Goal: Find specific page/section: Find specific page/section

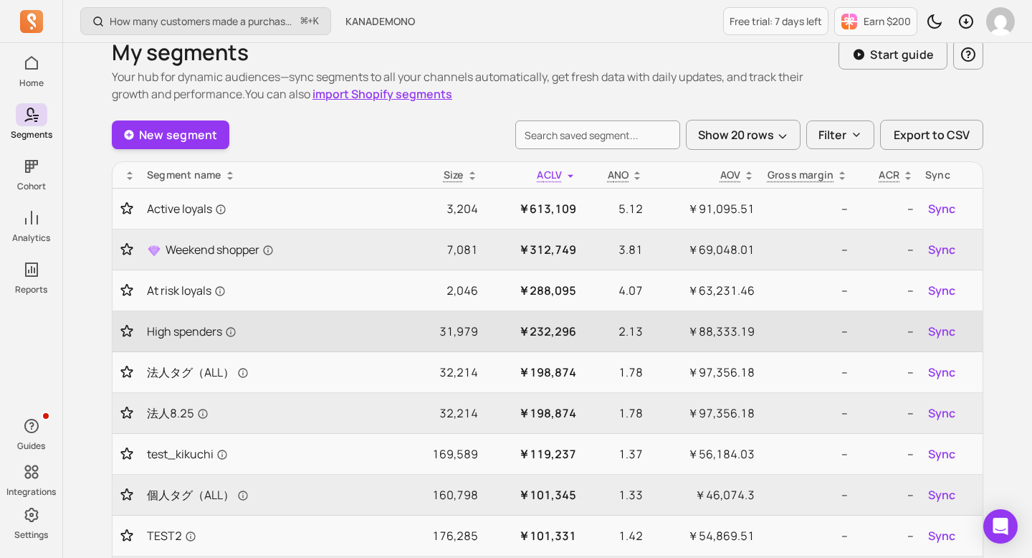
scroll to position [6, 0]
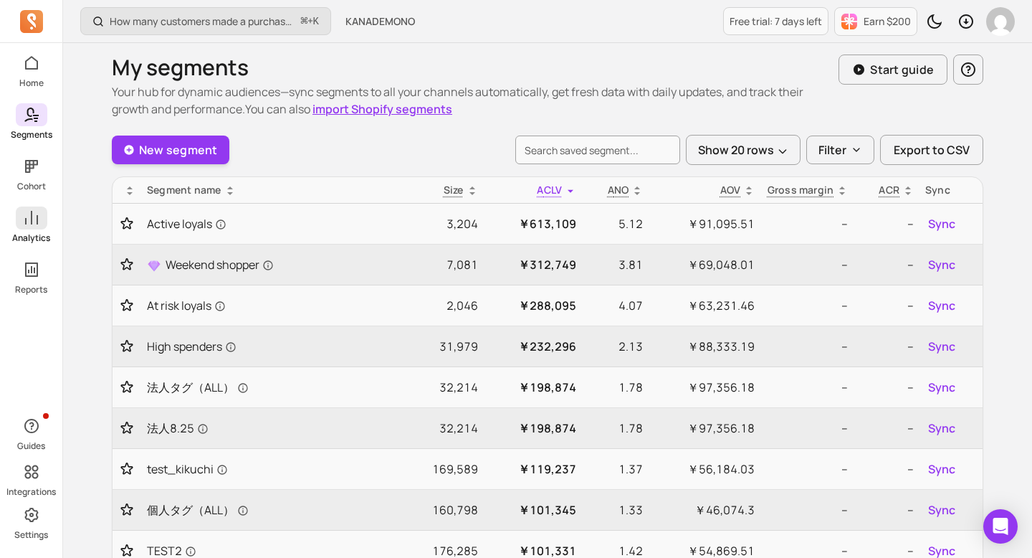
click at [37, 214] on icon at bounding box center [31, 217] width 17 height 17
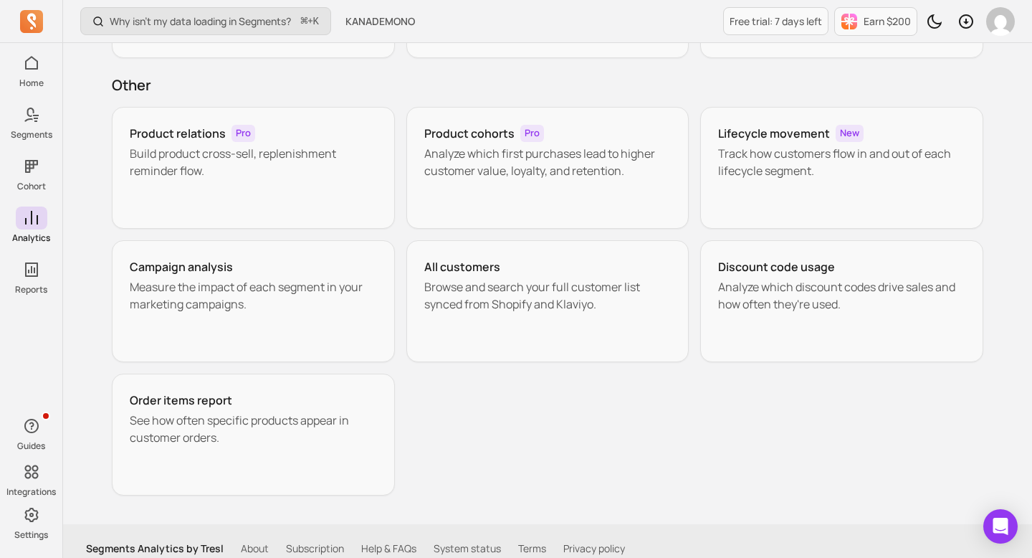
scroll to position [234, 0]
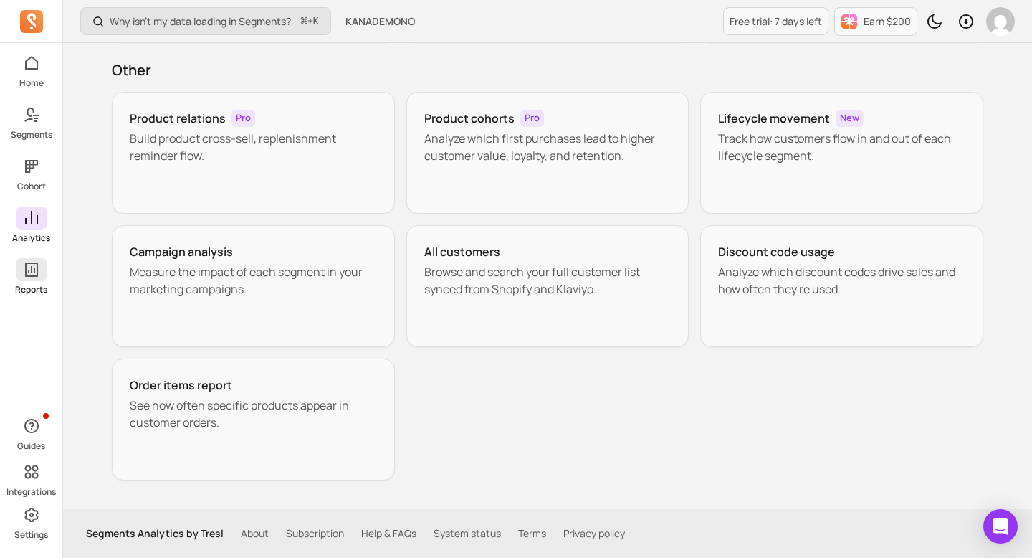
click at [47, 282] on link "Reports" at bounding box center [31, 276] width 62 height 37
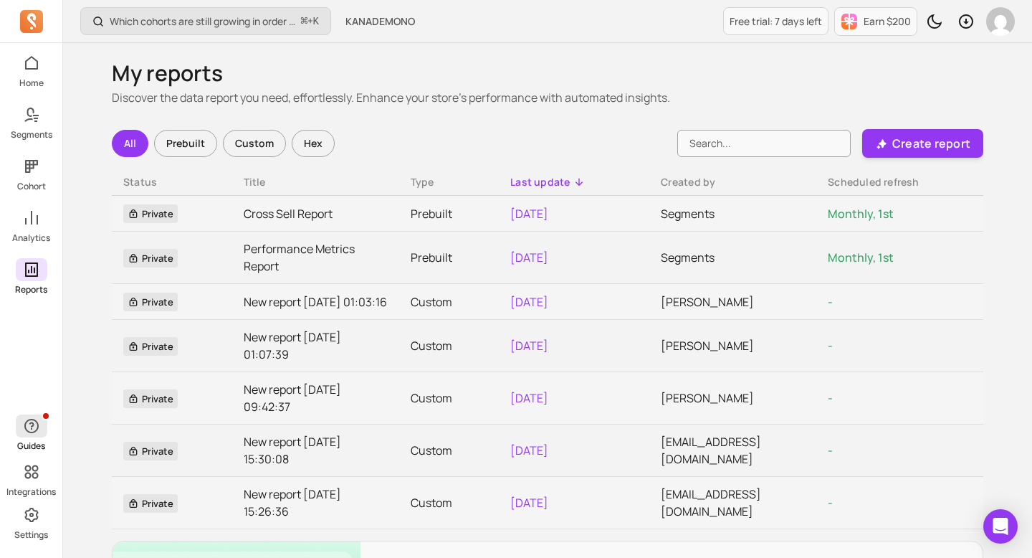
click at [37, 416] on span "button" at bounding box center [32, 425] width 32 height 23
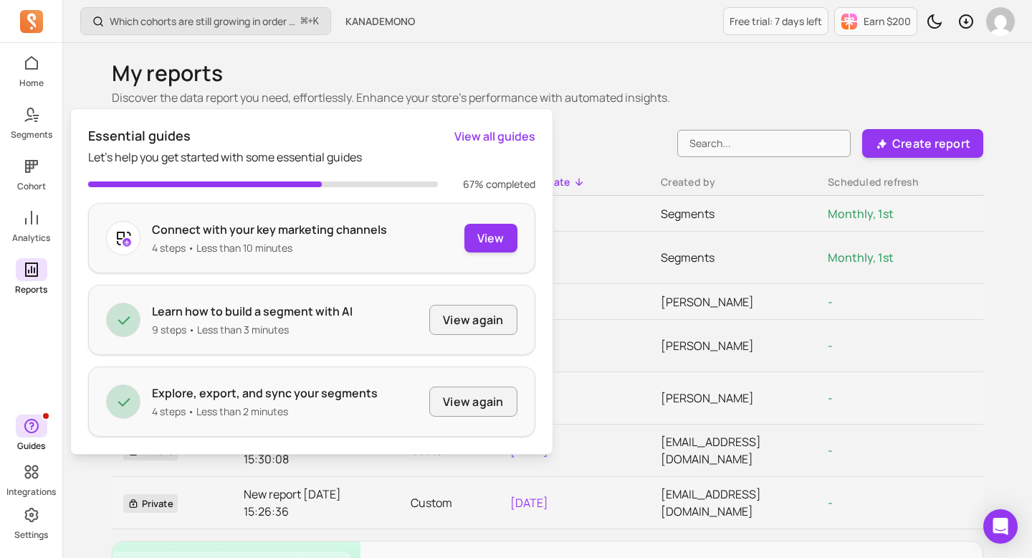
click at [37, 416] on span "button" at bounding box center [32, 425] width 32 height 23
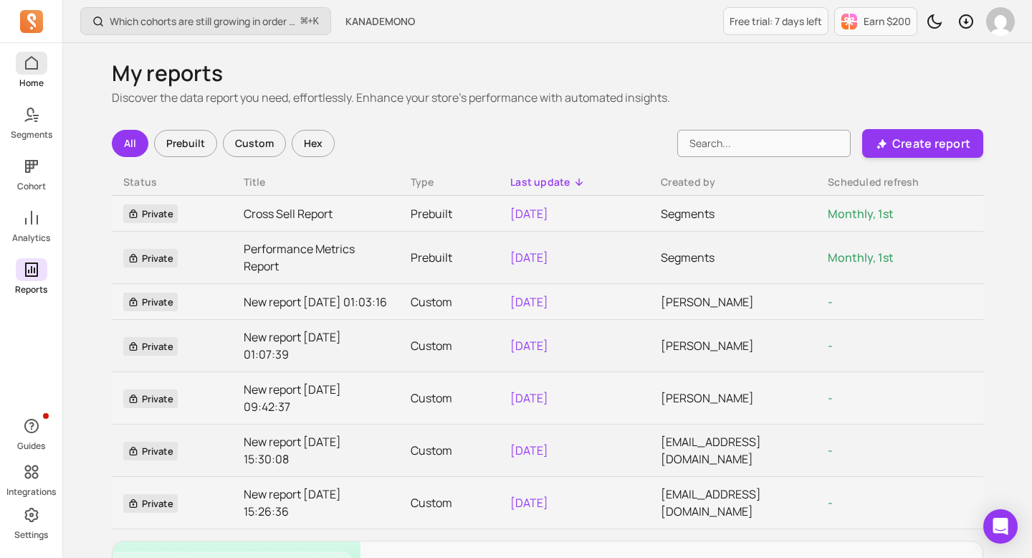
click at [27, 72] on span at bounding box center [32, 63] width 32 height 23
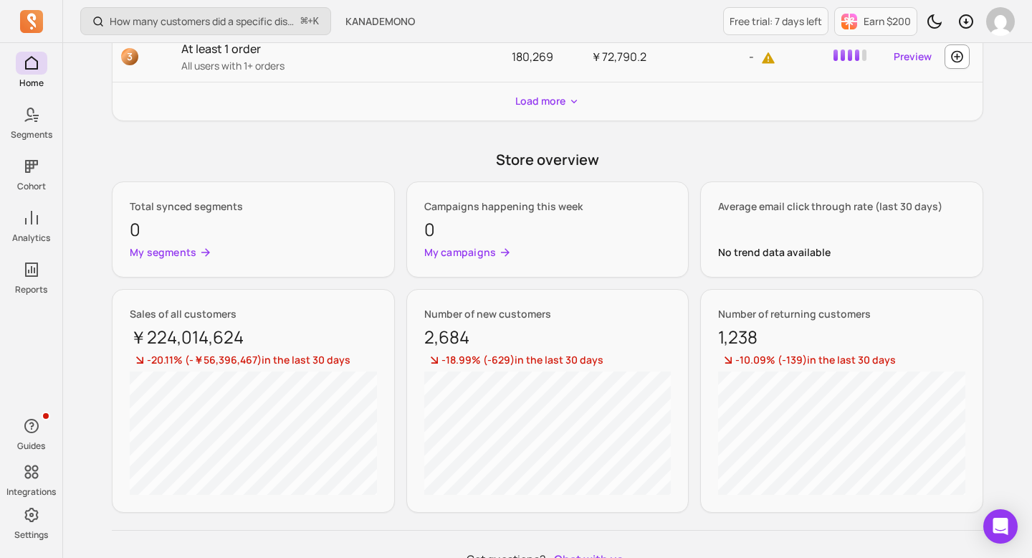
scroll to position [726, 0]
